Goal: Information Seeking & Learning: Learn about a topic

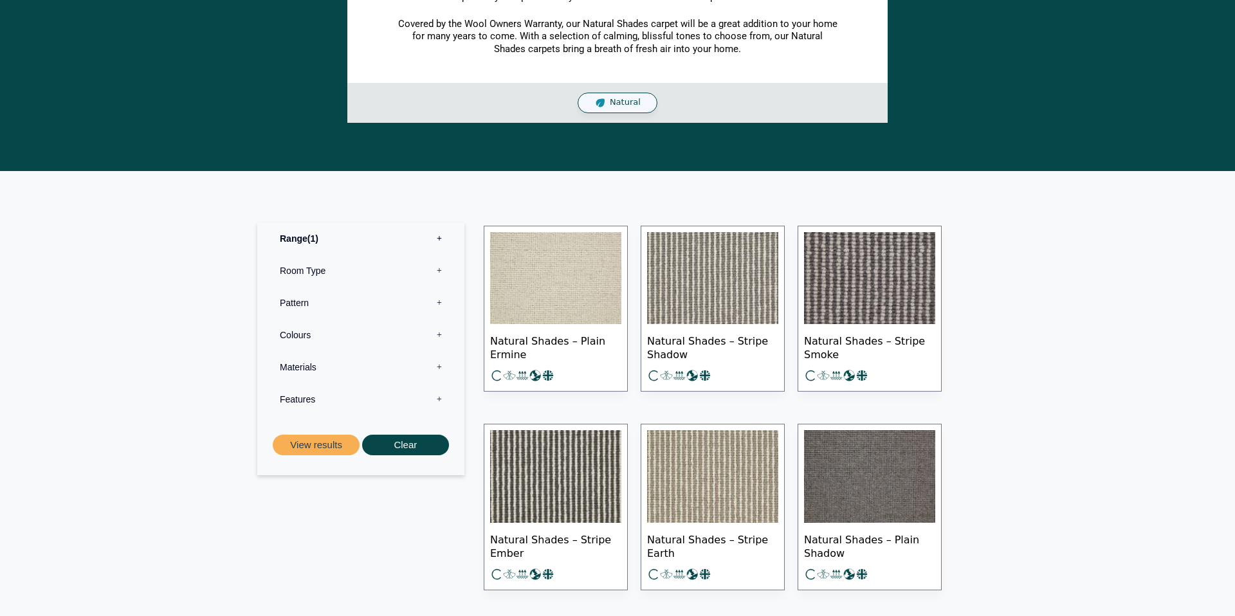
scroll to position [439, 0]
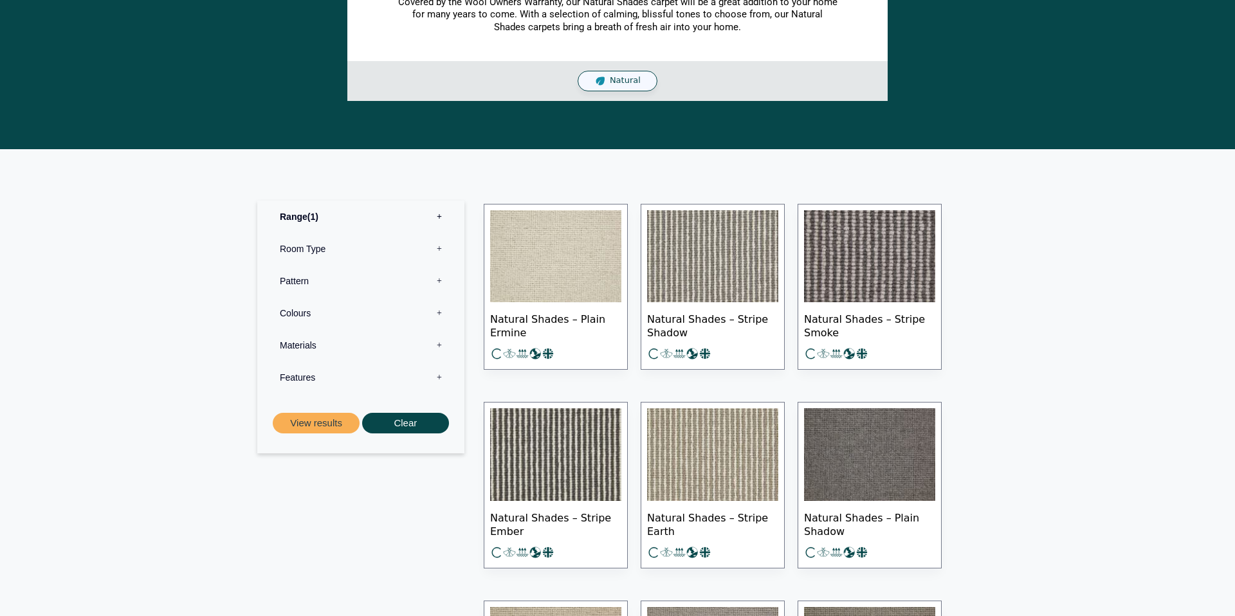
click at [696, 269] on img at bounding box center [712, 256] width 131 height 93
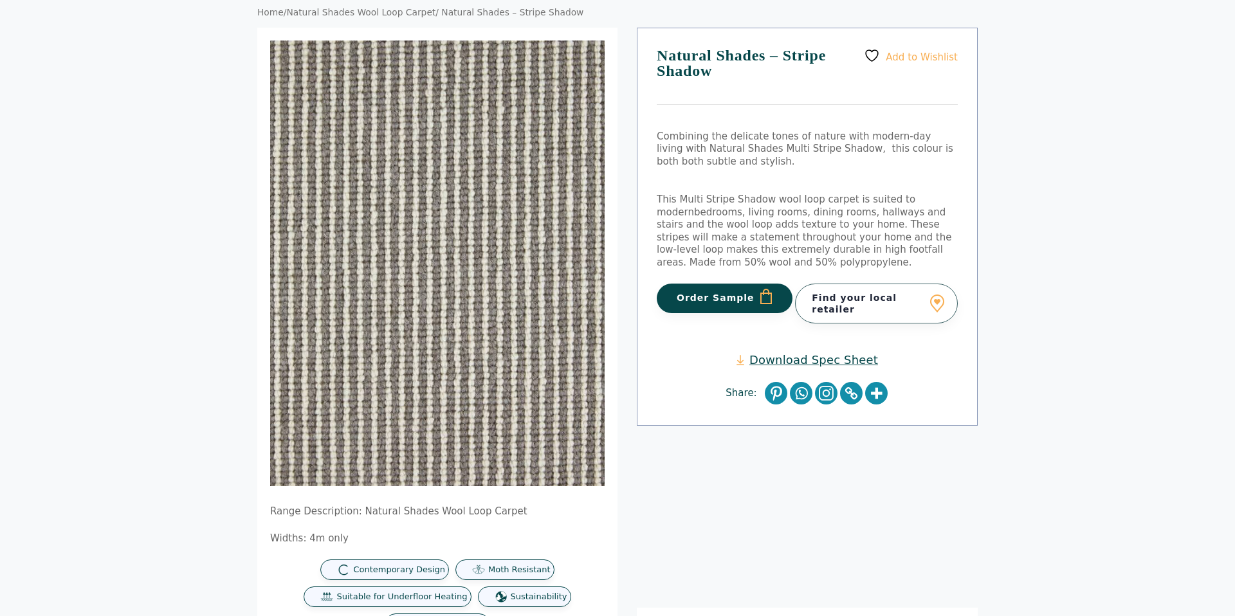
scroll to position [164, 0]
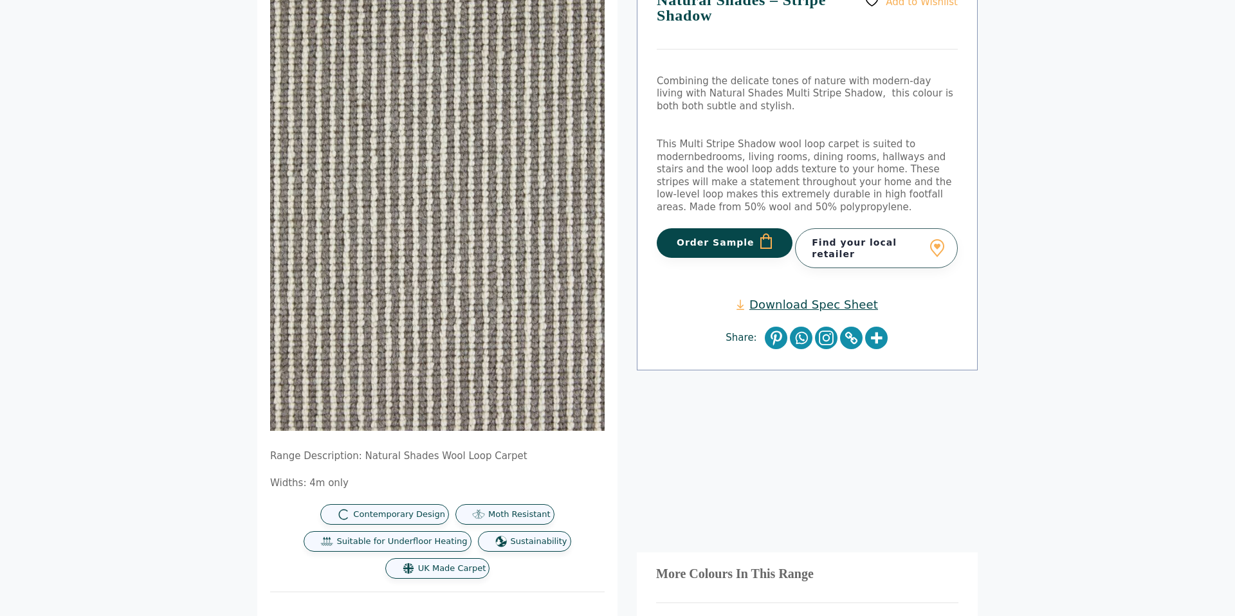
click at [810, 299] on link "Download Spec Sheet" at bounding box center [806, 304] width 141 height 15
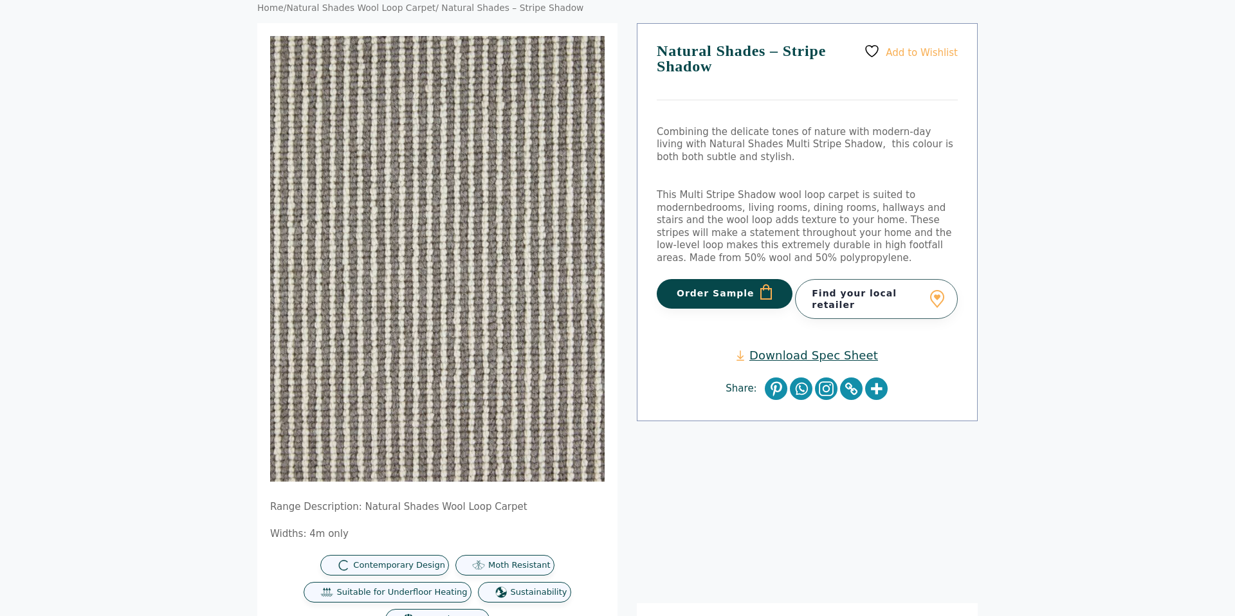
scroll to position [0, 0]
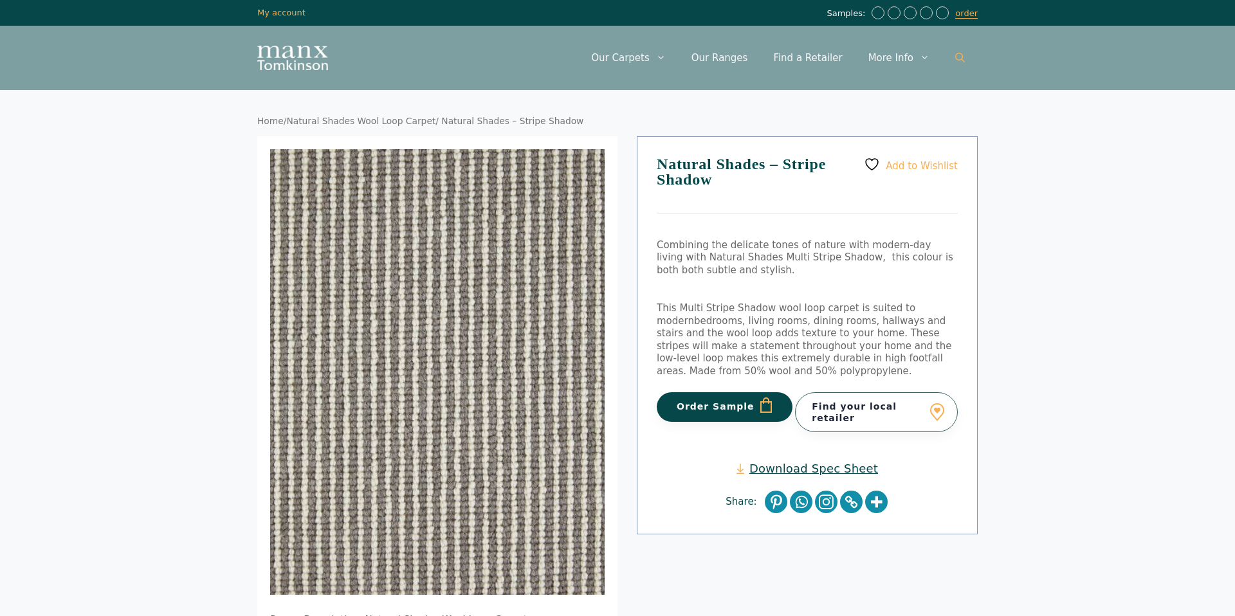
click at [960, 57] on icon "Open Search Bar" at bounding box center [960, 58] width 10 height 10
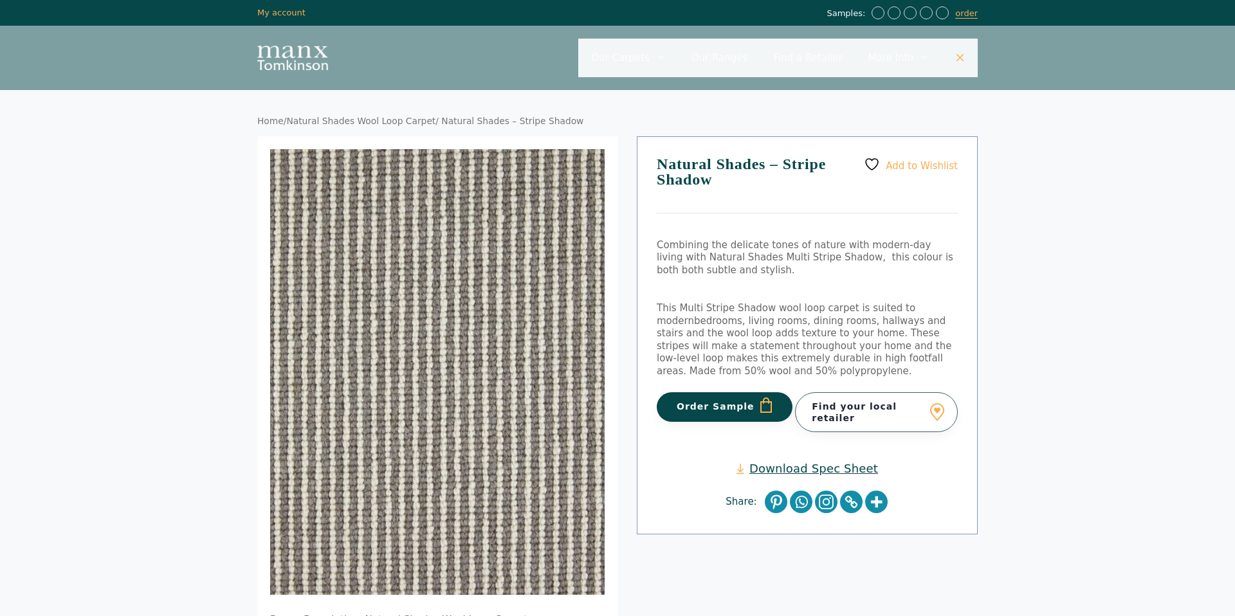
click at [718, 66] on input "Primary" at bounding box center [777, 58] width 399 height 39
type input "*********"
